Goal: Task Accomplishment & Management: Use online tool/utility

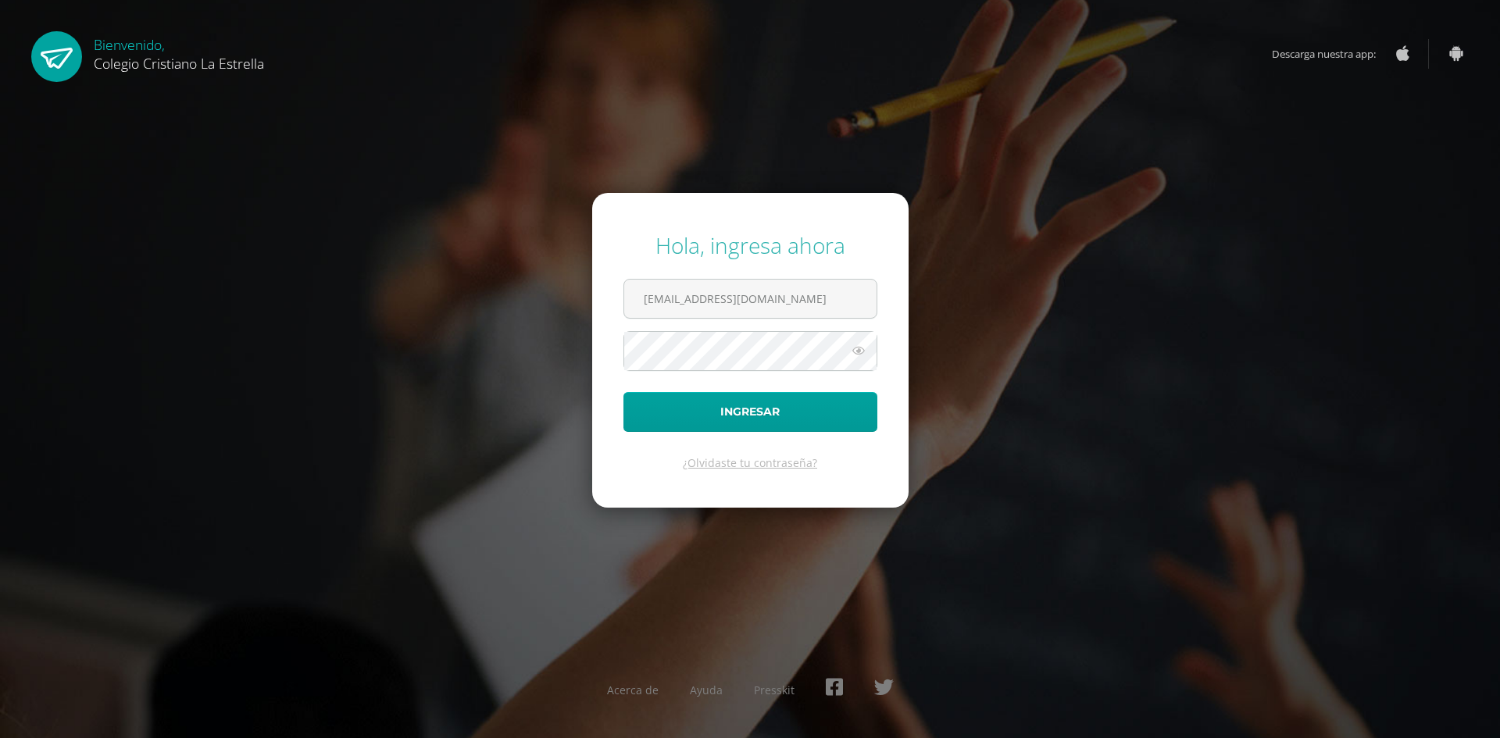
type input "[EMAIL_ADDRESS][DOMAIN_NAME]"
click at [868, 346] on icon at bounding box center [859, 350] width 20 height 19
click at [624, 392] on button "Ingresar" at bounding box center [751, 412] width 254 height 40
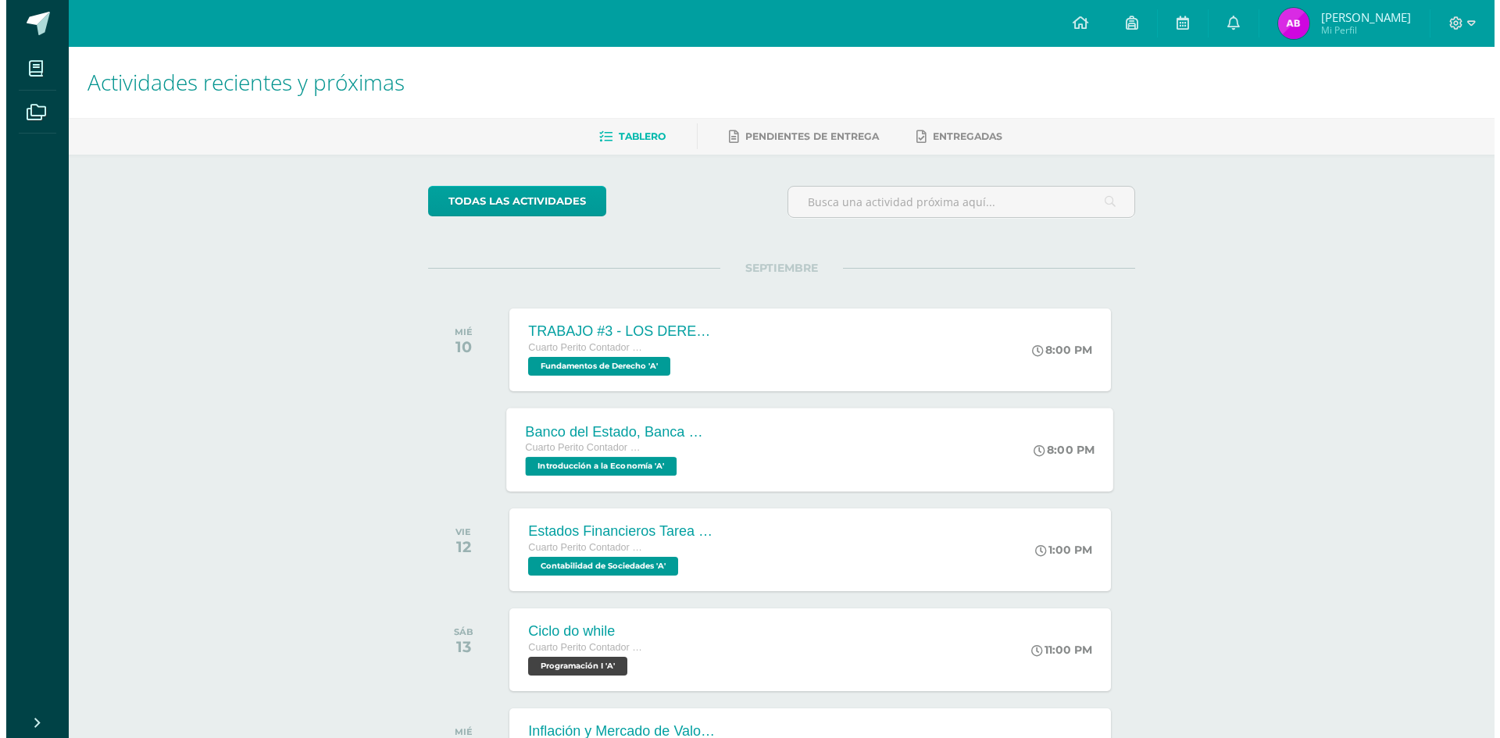
scroll to position [78, 0]
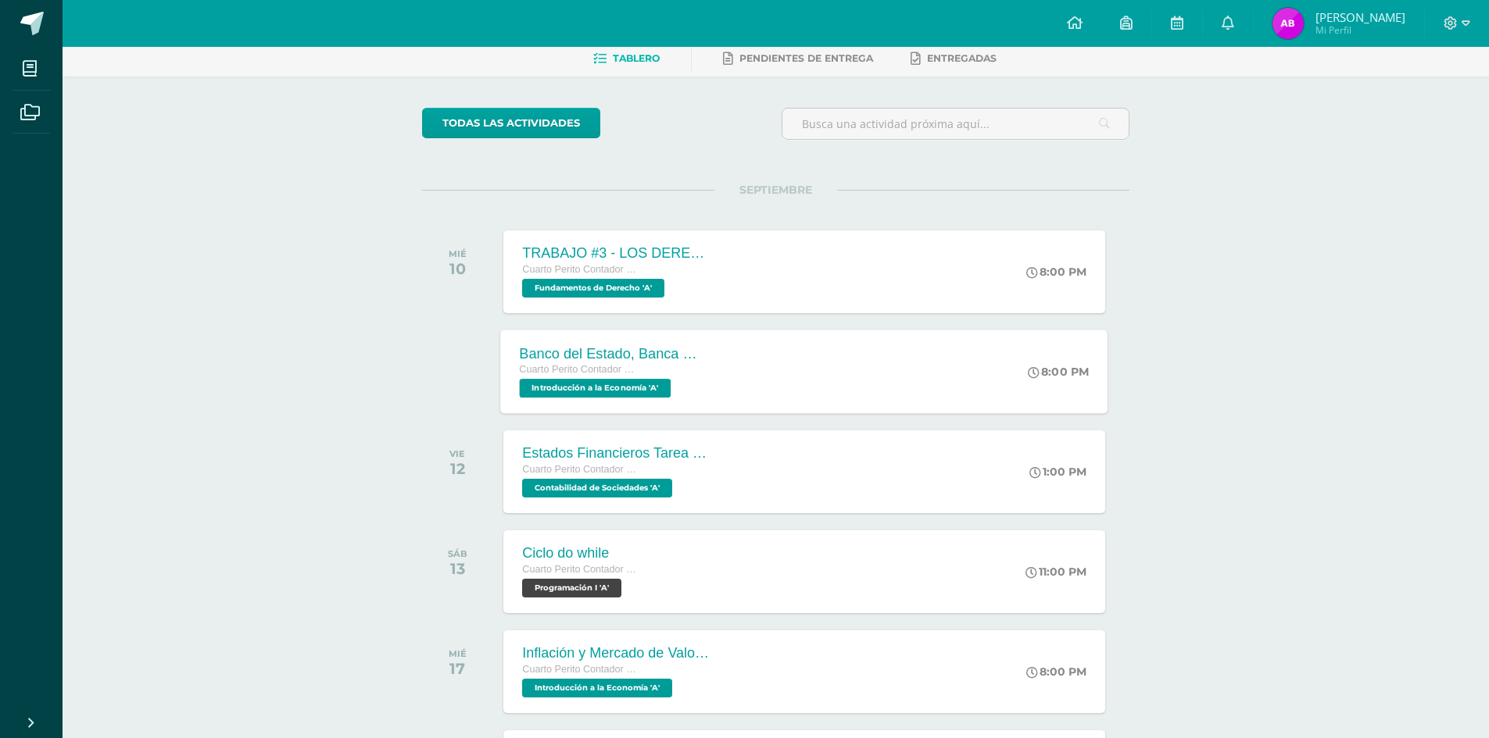
click at [669, 390] on span "Introducción a la Economía 'A'" at bounding box center [596, 388] width 152 height 19
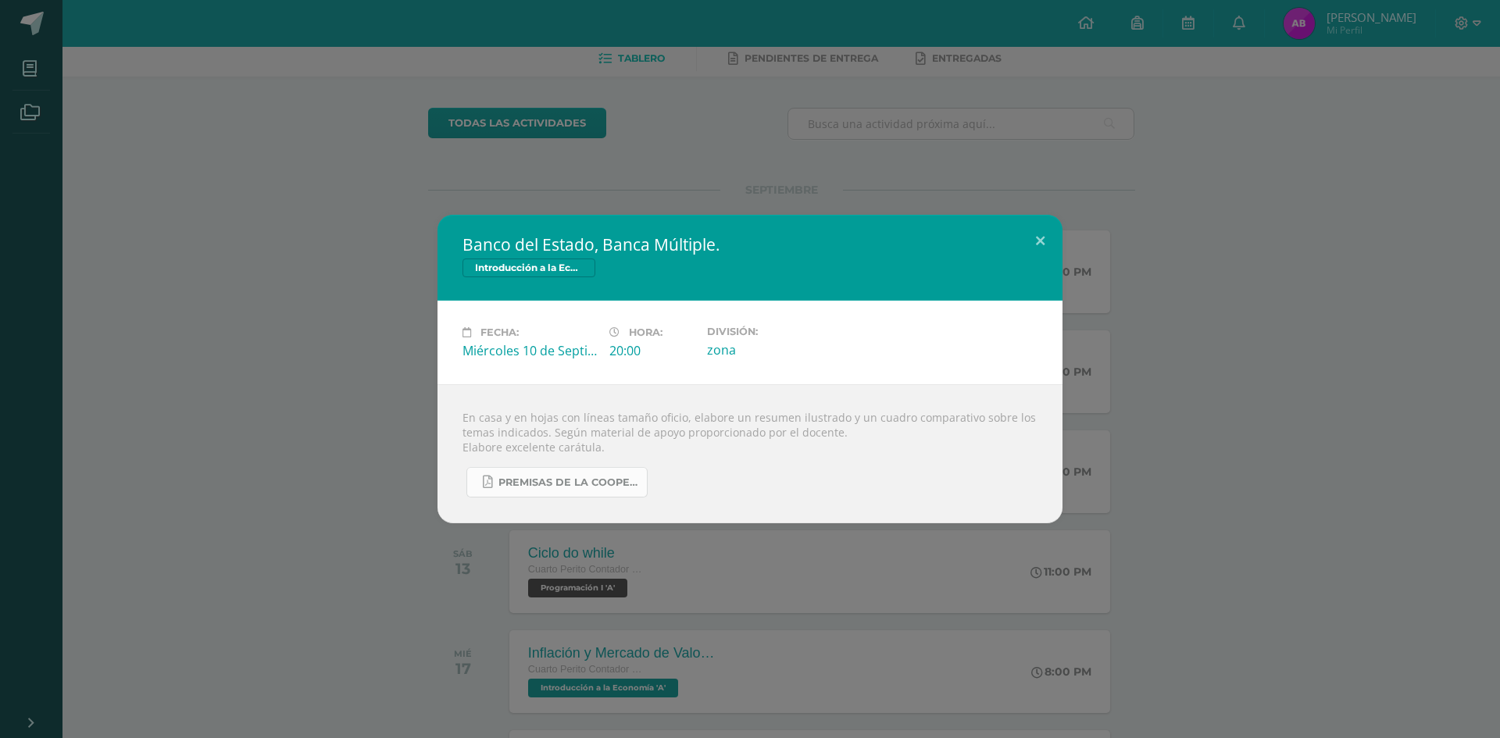
click at [581, 491] on link "PREMISAS DE LA COOPERACION SOCIAL.pdf" at bounding box center [556, 482] width 181 height 30
